Goal: Check status

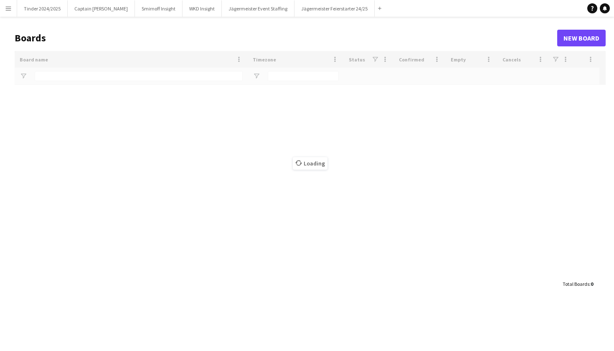
type input "*"
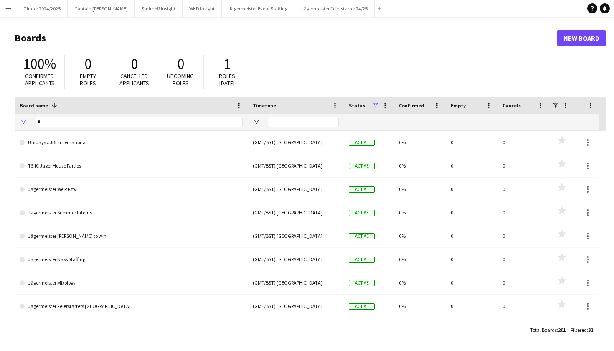
click at [0, 3] on button "Menu" at bounding box center [8, 8] width 17 height 17
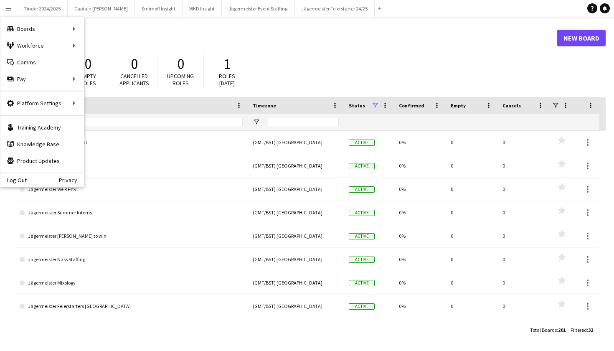
click at [306, 37] on h1 "Boards" at bounding box center [286, 38] width 543 height 13
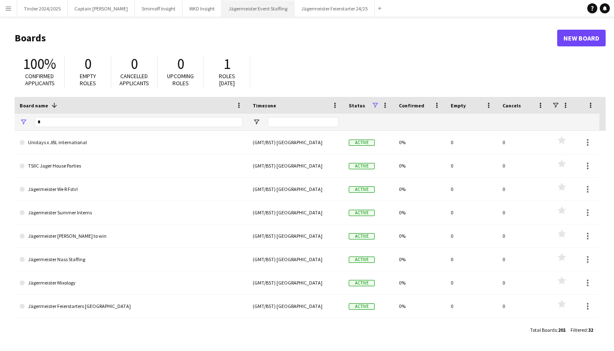
click at [249, 14] on button "Jägermeister Event Staffing Close" at bounding box center [258, 8] width 73 height 16
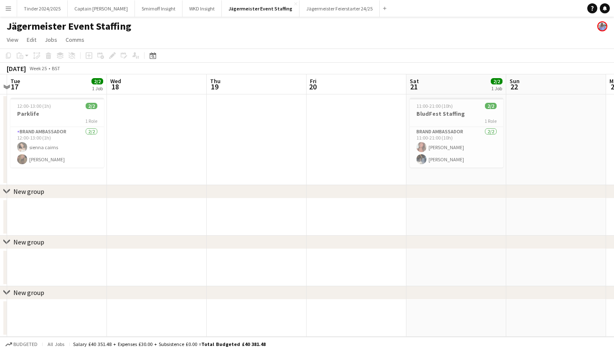
scroll to position [0, 195]
click at [473, 149] on app-card-role "Brand Ambassador [DATE] 11:00-21:00 (10h) [PERSON_NAME] [PERSON_NAME]" at bounding box center [455, 147] width 94 height 41
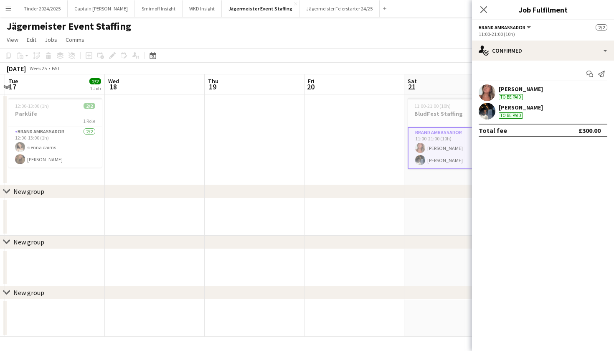
click at [215, 137] on app-date-cell at bounding box center [255, 139] width 100 height 91
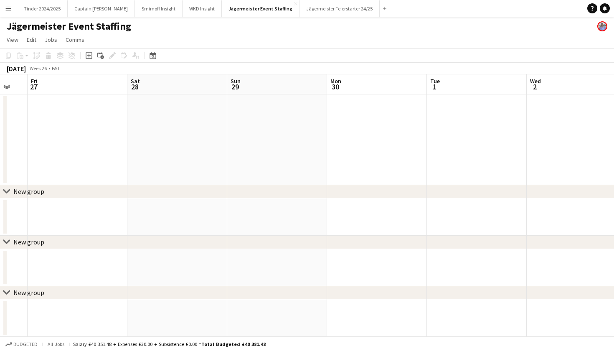
scroll to position [0, 334]
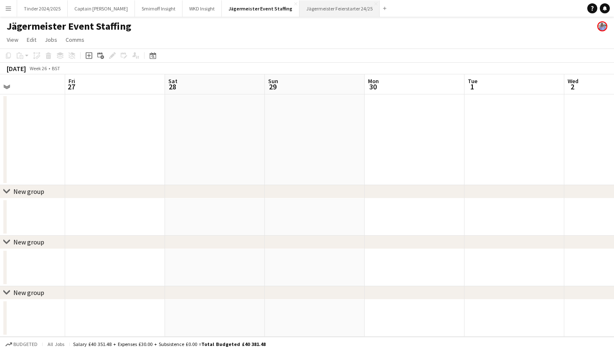
click at [335, 7] on button "Jägermeister Feierstarter 24/25 Close" at bounding box center [340, 8] width 80 height 16
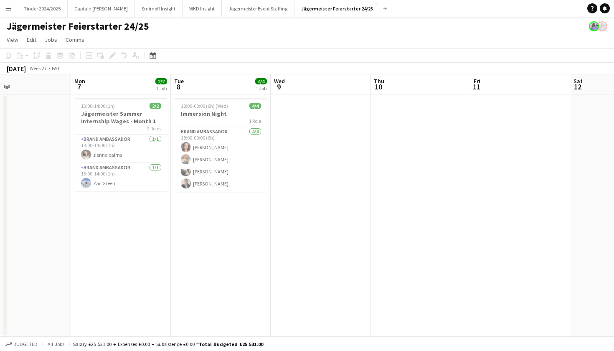
scroll to position [0, 194]
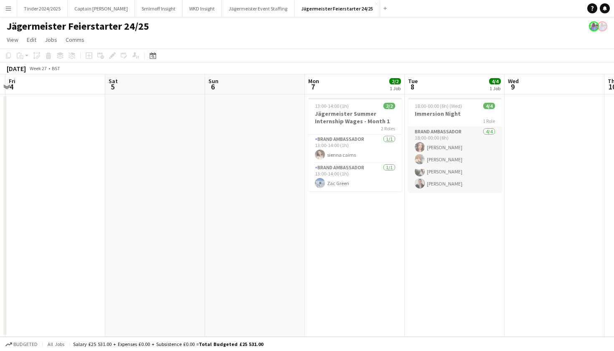
click at [441, 153] on app-card-role "Brand Ambassador [DATE] 18:00-00:00 (6h) [PERSON_NAME] [PERSON_NAME] [PERSON_NA…" at bounding box center [455, 159] width 94 height 65
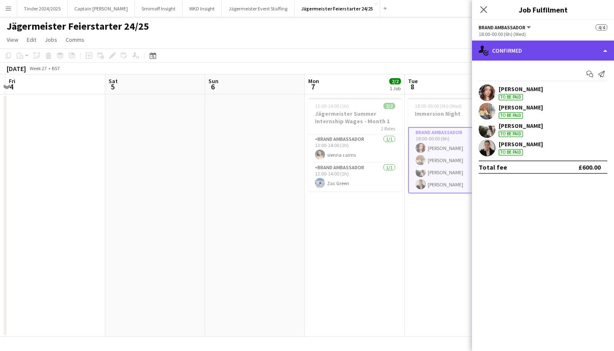
click at [595, 48] on div "single-neutral-actions-check-2 Confirmed" at bounding box center [543, 51] width 142 height 20
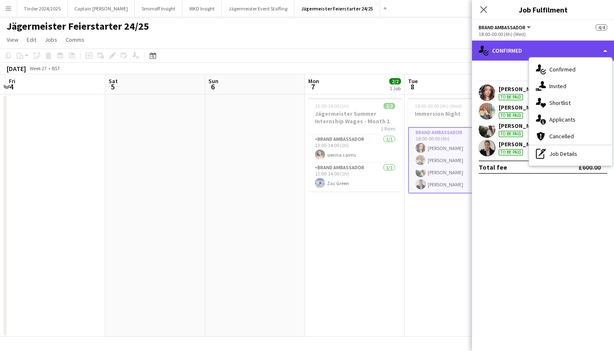
click at [594, 48] on div "single-neutral-actions-check-2 Confirmed" at bounding box center [543, 51] width 142 height 20
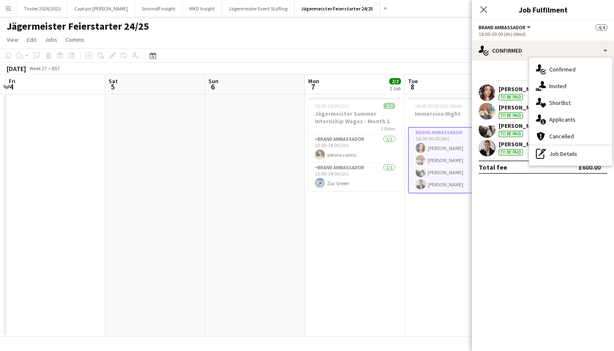
click at [583, 214] on mat-expansion-panel "check Confirmed Start chat Send notification [PERSON_NAME] To be paid [PERSON_N…" at bounding box center [543, 206] width 142 height 290
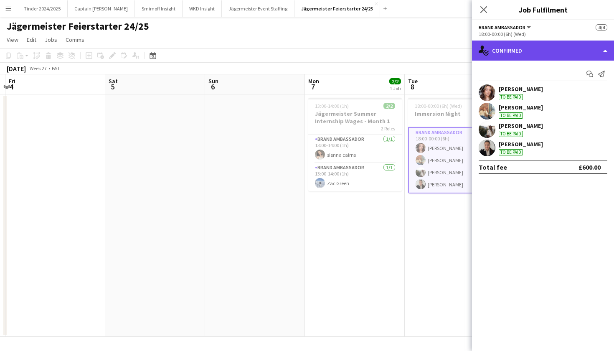
click at [588, 50] on div "single-neutral-actions-check-2 Confirmed" at bounding box center [543, 51] width 142 height 20
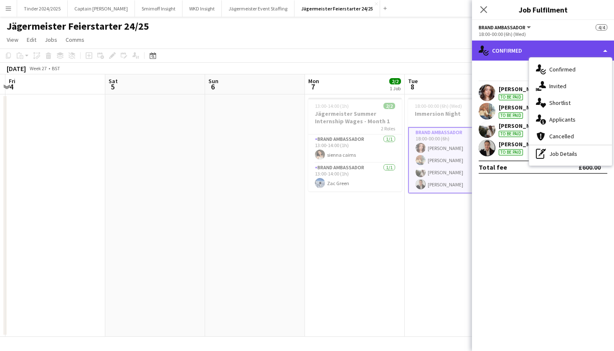
click at [586, 48] on div "single-neutral-actions-check-2 Confirmed" at bounding box center [543, 51] width 142 height 20
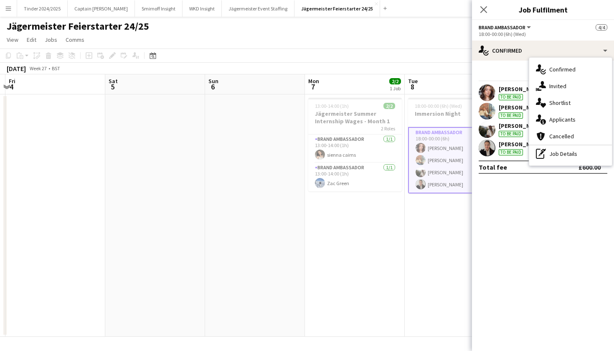
click at [510, 221] on mat-expansion-panel "check Confirmed Start chat Send notification [PERSON_NAME] To be paid [PERSON_N…" at bounding box center [543, 206] width 142 height 290
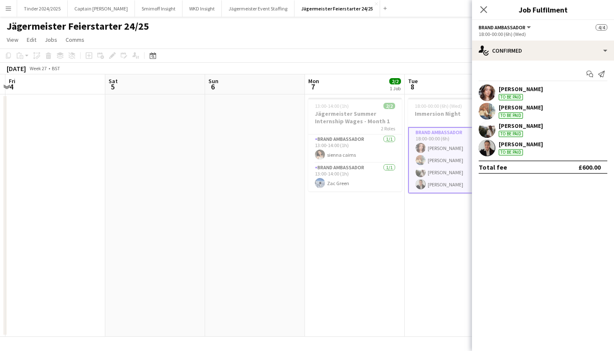
click at [493, 90] on app-user-avatar at bounding box center [487, 92] width 17 height 17
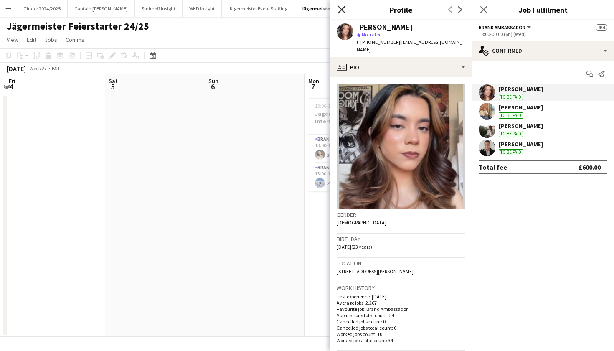
click at [342, 13] on icon "Close pop-in" at bounding box center [342, 9] width 8 height 8
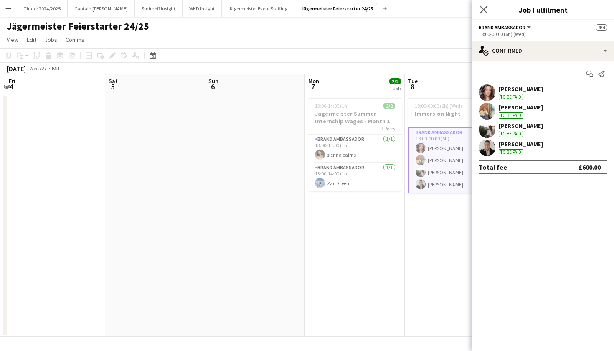
click at [479, 8] on app-icon "Close pop-in" at bounding box center [484, 10] width 12 height 12
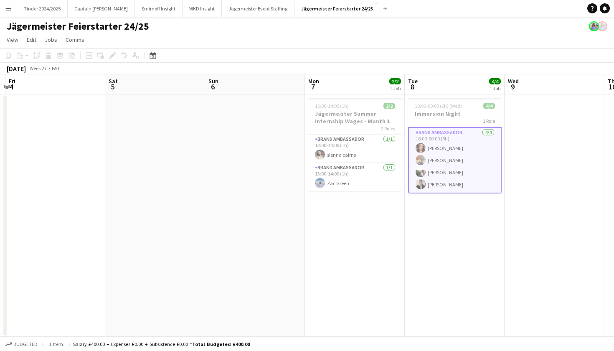
click at [138, 344] on div "Salary £400.00 + Expenses £0.00 + Subsistence £0.00 = Total Budgeted £400.00" at bounding box center [161, 344] width 177 height 6
